Goal: Transaction & Acquisition: Download file/media

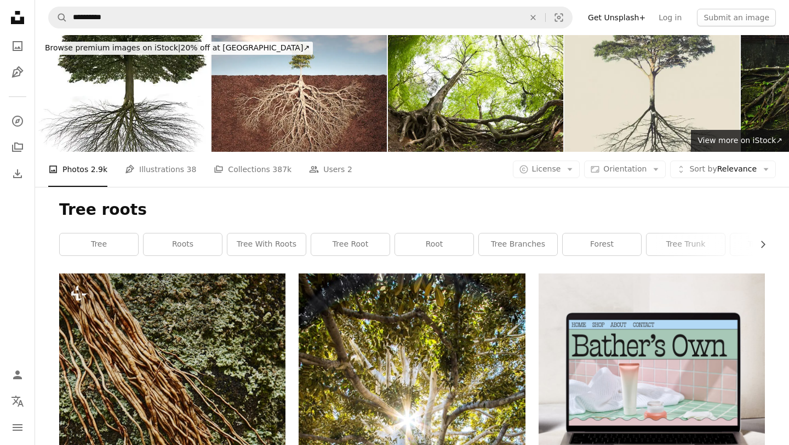
scroll to position [1257, 0]
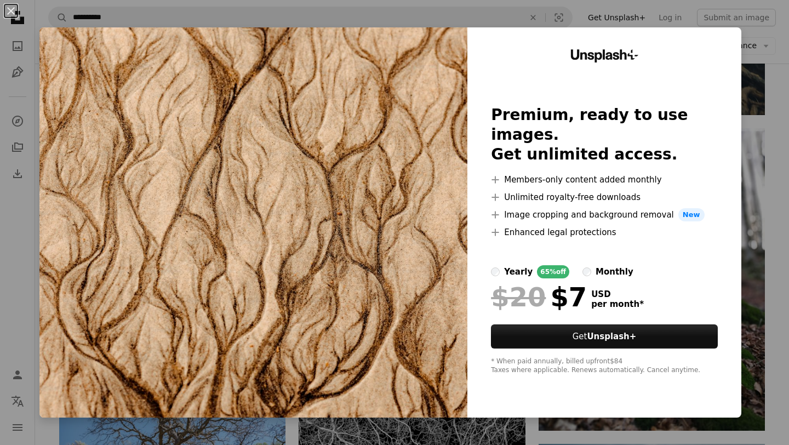
click at [601, 13] on div "An X shape Unsplash+ Premium, ready to use images. Get unlimited access. A plus…" at bounding box center [394, 222] width 789 height 445
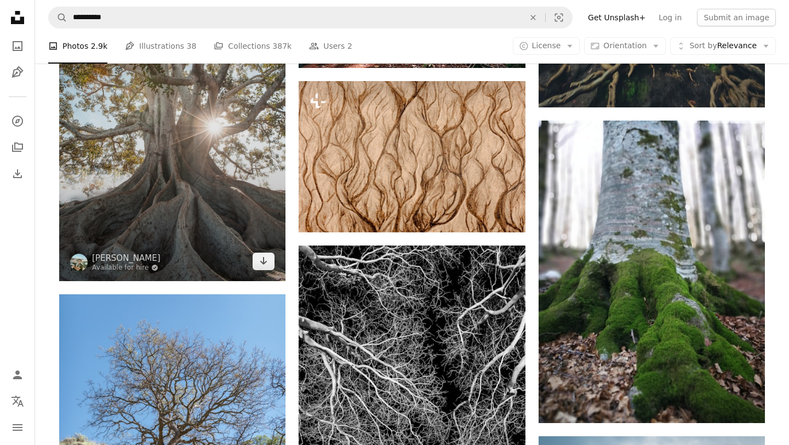
scroll to position [1262, 0]
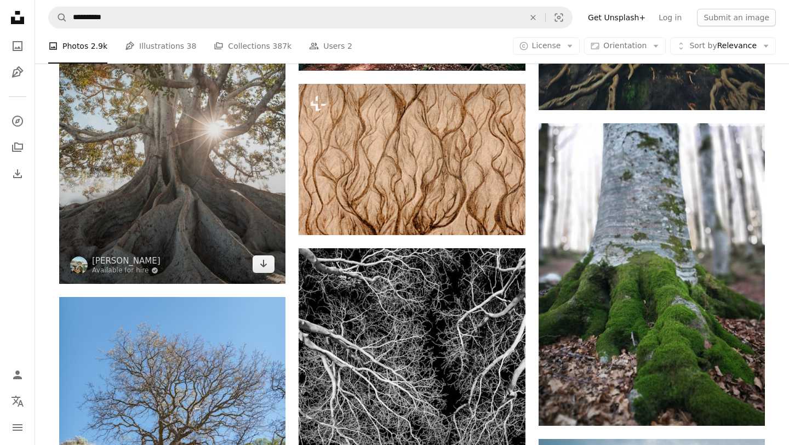
click at [176, 189] on img at bounding box center [172, 114] width 226 height 340
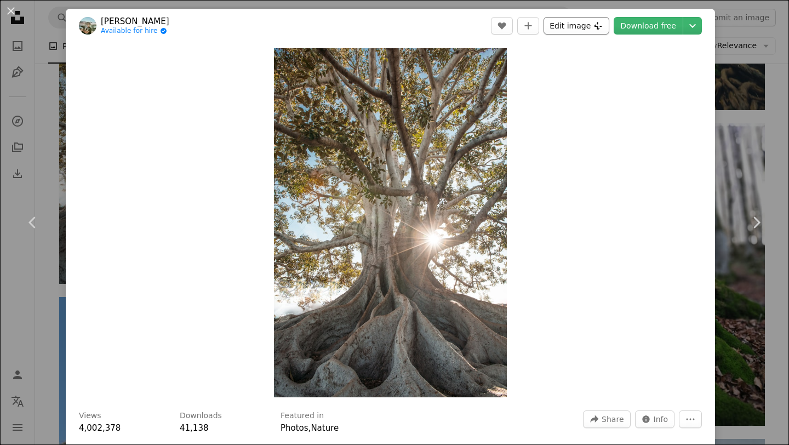
click at [580, 26] on button "Edit image Plus sign for Unsplash+" at bounding box center [577, 26] width 66 height 18
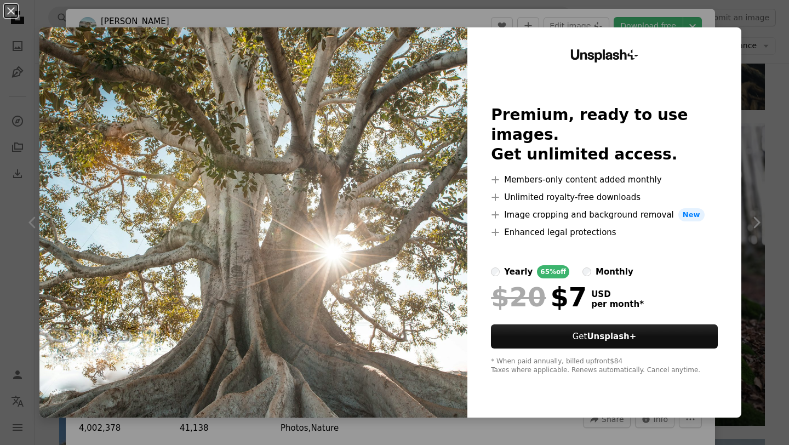
click at [774, 212] on div "An X shape Unsplash+ Premium, ready to use images. Get unlimited access. A plus…" at bounding box center [394, 222] width 789 height 445
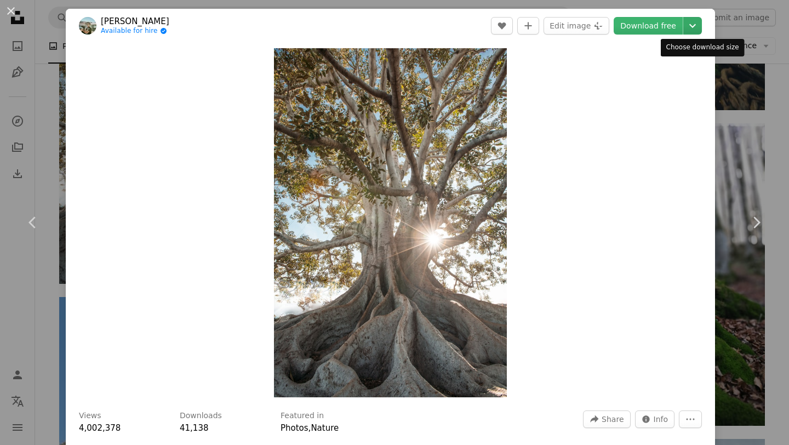
click at [696, 26] on icon "Choose download size" at bounding box center [692, 26] width 7 height 4
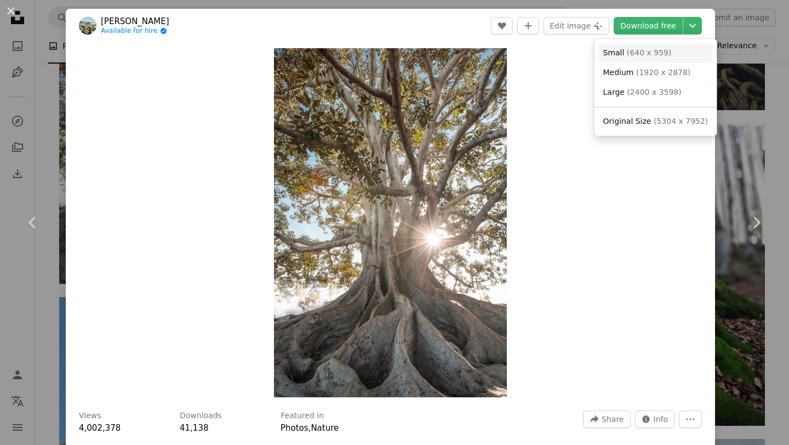
click at [648, 52] on span "( 640 x 959 )" at bounding box center [649, 52] width 45 height 9
